Goal: Task Accomplishment & Management: Use online tool/utility

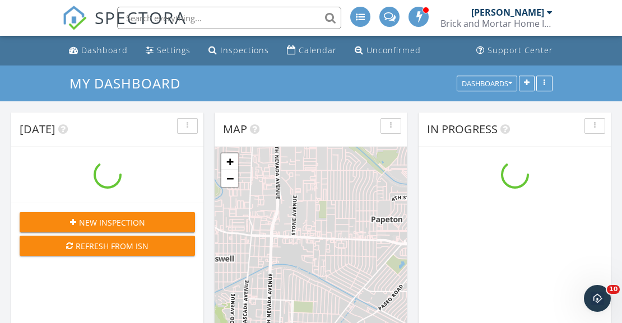
scroll to position [908, 622]
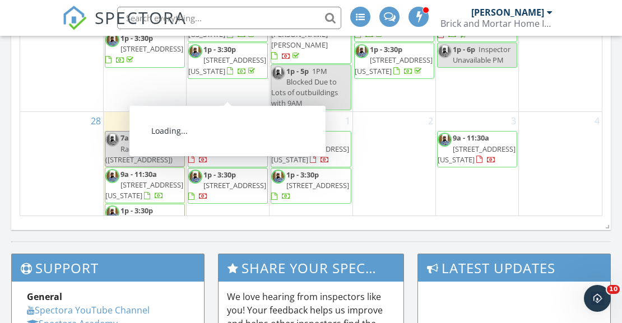
scroll to position [183, 0]
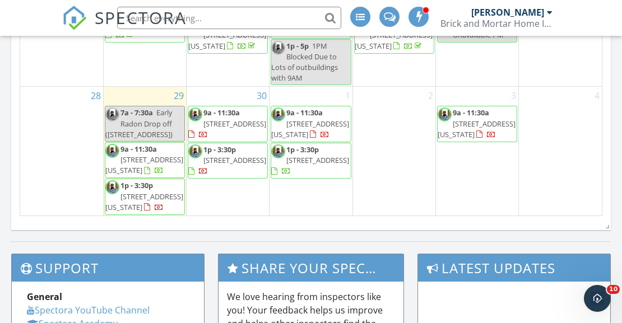
click at [153, 194] on span "[STREET_ADDRESS][US_STATE]" at bounding box center [144, 202] width 78 height 21
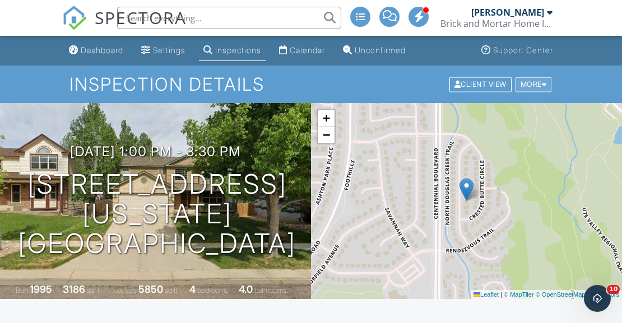
click at [544, 85] on div at bounding box center [544, 84] width 5 height 7
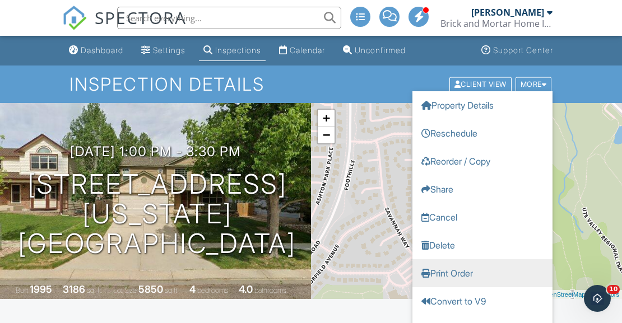
click at [464, 271] on link "Print Order" at bounding box center [482, 273] width 140 height 28
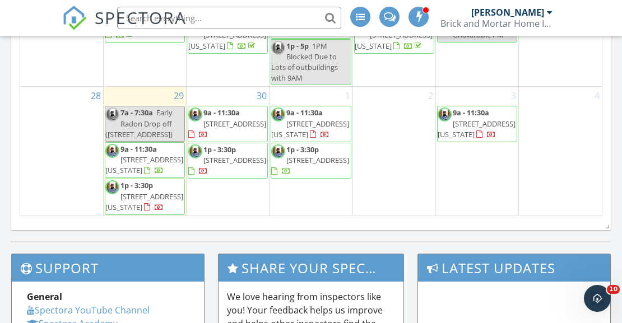
scroll to position [182, 0]
click at [156, 144] on span "9a - 11:30a 2936 Tenderfoot Hill St, Colorado Springs 80906" at bounding box center [144, 160] width 79 height 33
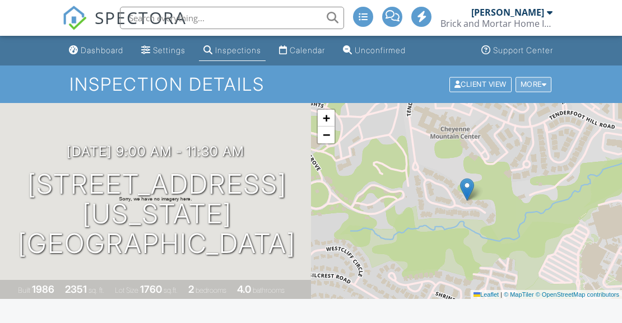
click at [543, 83] on div at bounding box center [544, 84] width 5 height 7
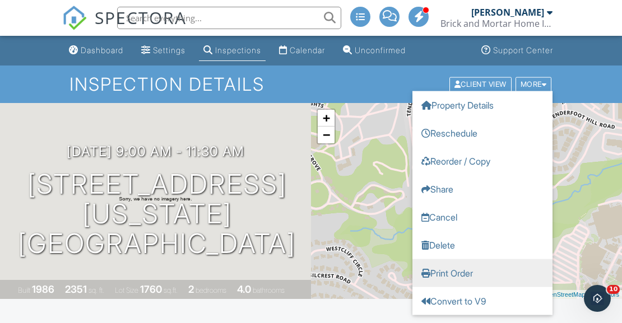
click at [460, 272] on link "Print Order" at bounding box center [482, 273] width 140 height 28
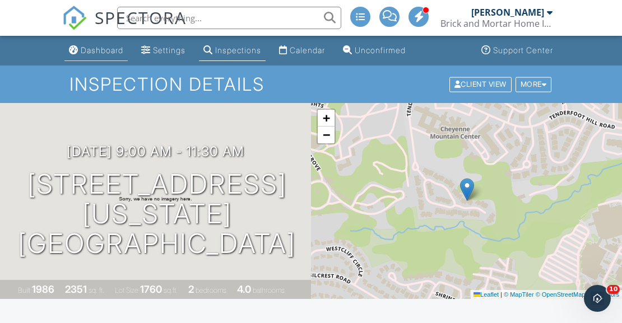
click at [110, 52] on div "Dashboard" at bounding box center [102, 50] width 43 height 10
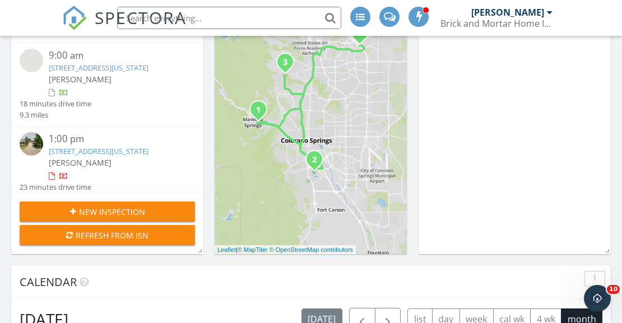
scroll to position [184, 0]
